Goal: Information Seeking & Learning: Learn about a topic

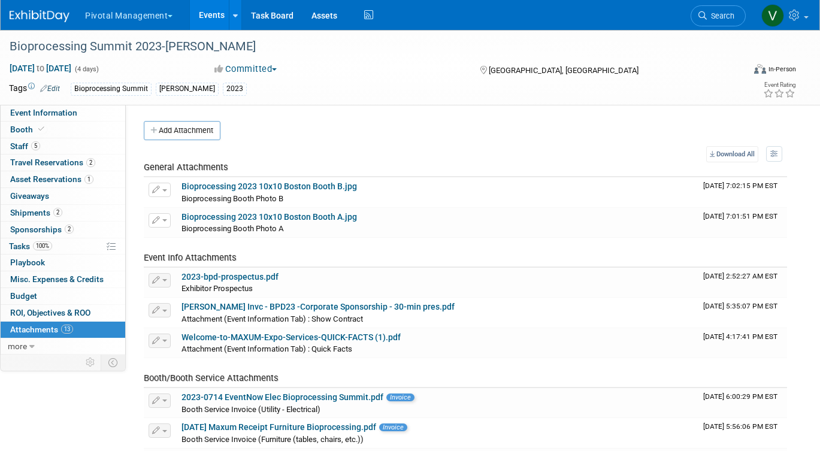
click at [204, 14] on link "Events" at bounding box center [212, 15] width 44 height 30
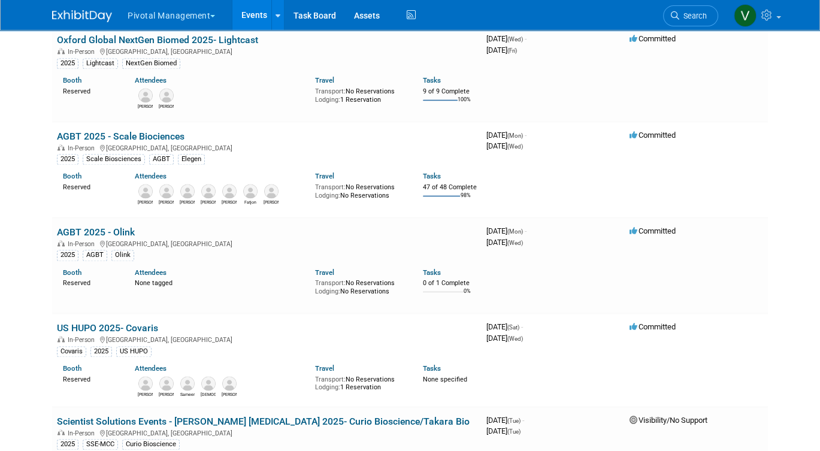
scroll to position [9140, 0]
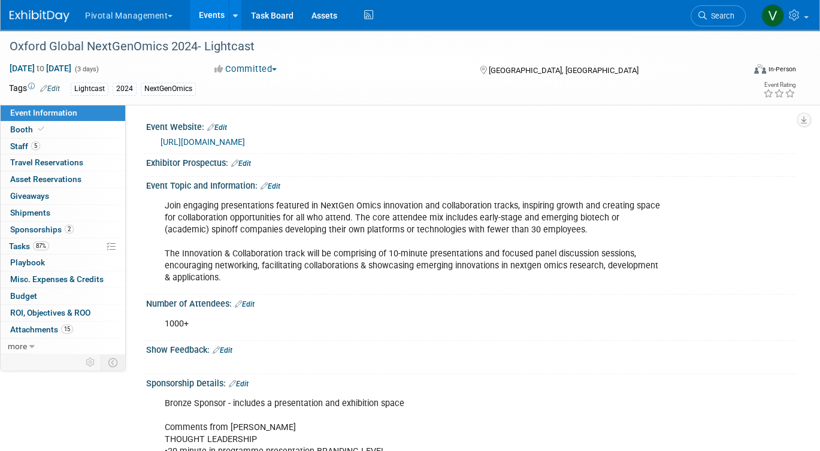
click at [207, 20] on link "Events" at bounding box center [212, 15] width 44 height 30
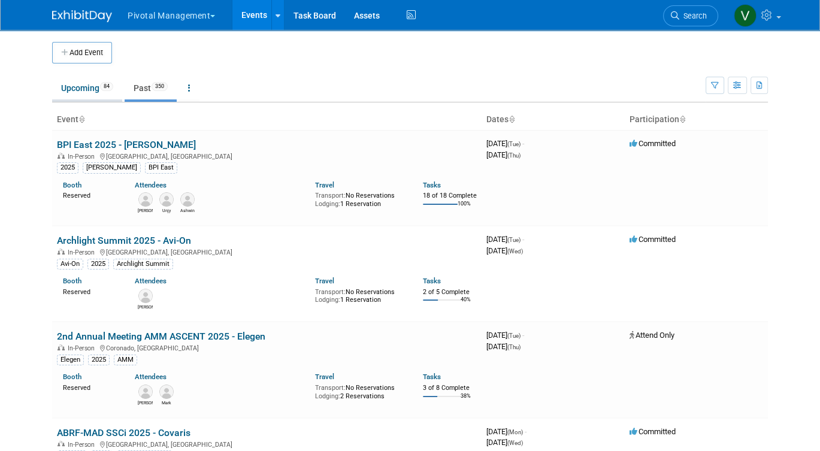
click at [86, 82] on link "Upcoming 84" at bounding box center [87, 88] width 70 height 23
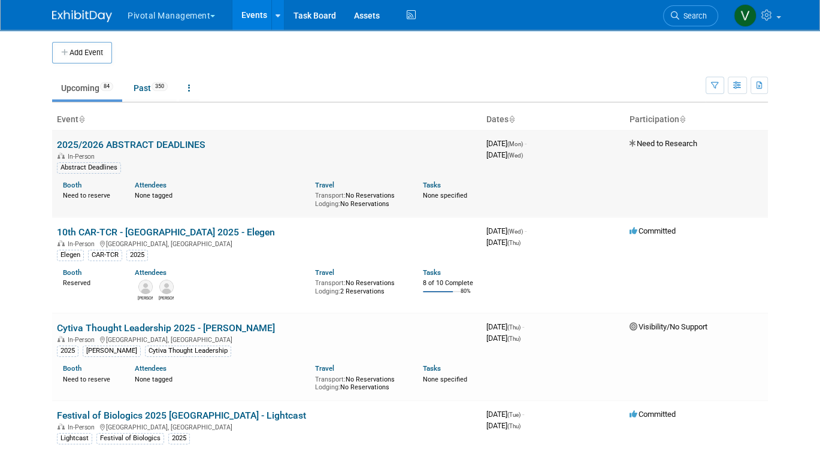
scroll to position [2985, 0]
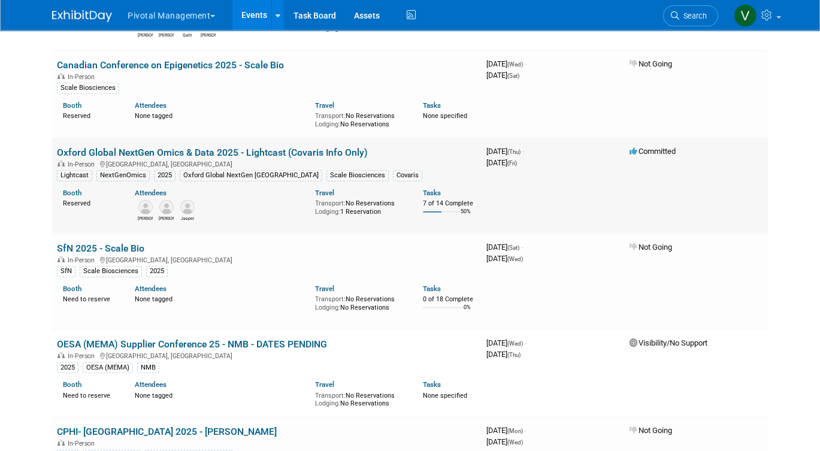
click at [197, 158] on link "Oxford Global NextGen Omics & Data 2025 - Lightcast (Covaris Info Only)" at bounding box center [212, 152] width 311 height 11
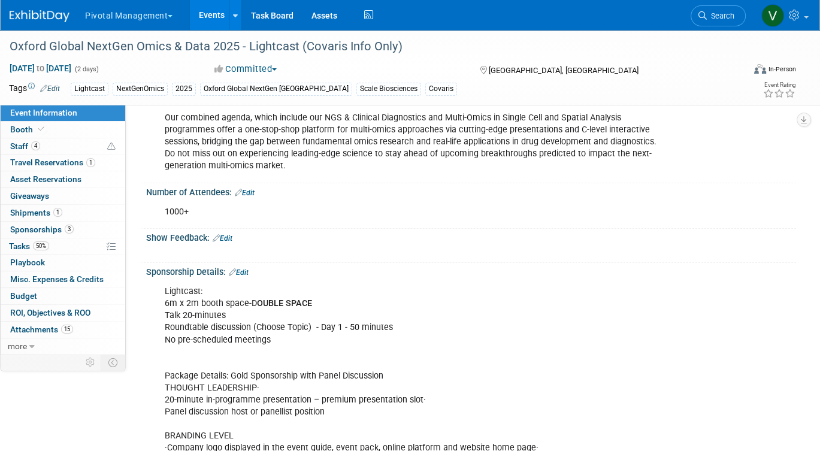
scroll to position [312, 0]
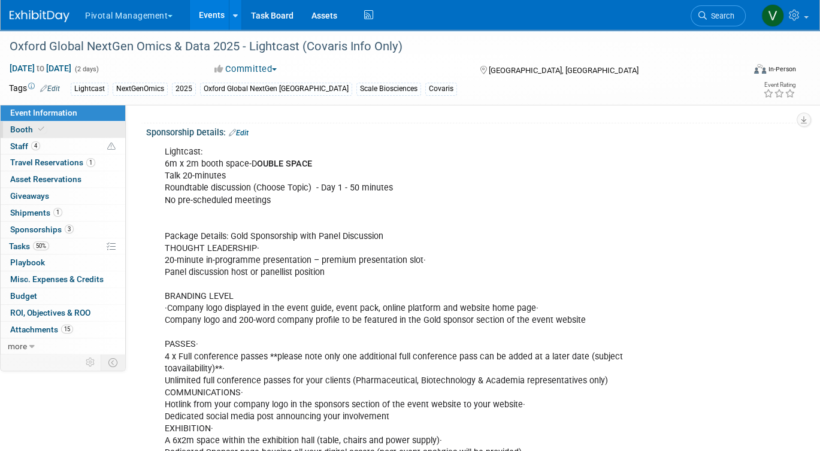
click at [78, 129] on link "Booth" at bounding box center [63, 130] width 125 height 16
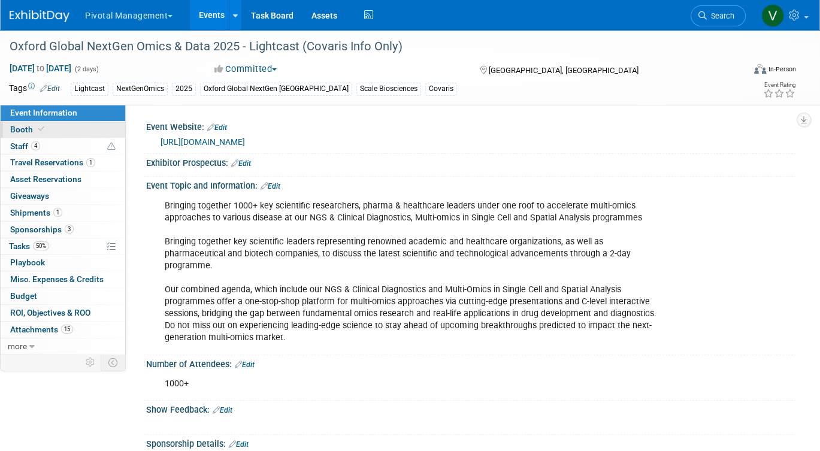
select select "Yes"
